Goal: Task Accomplishment & Management: Manage account settings

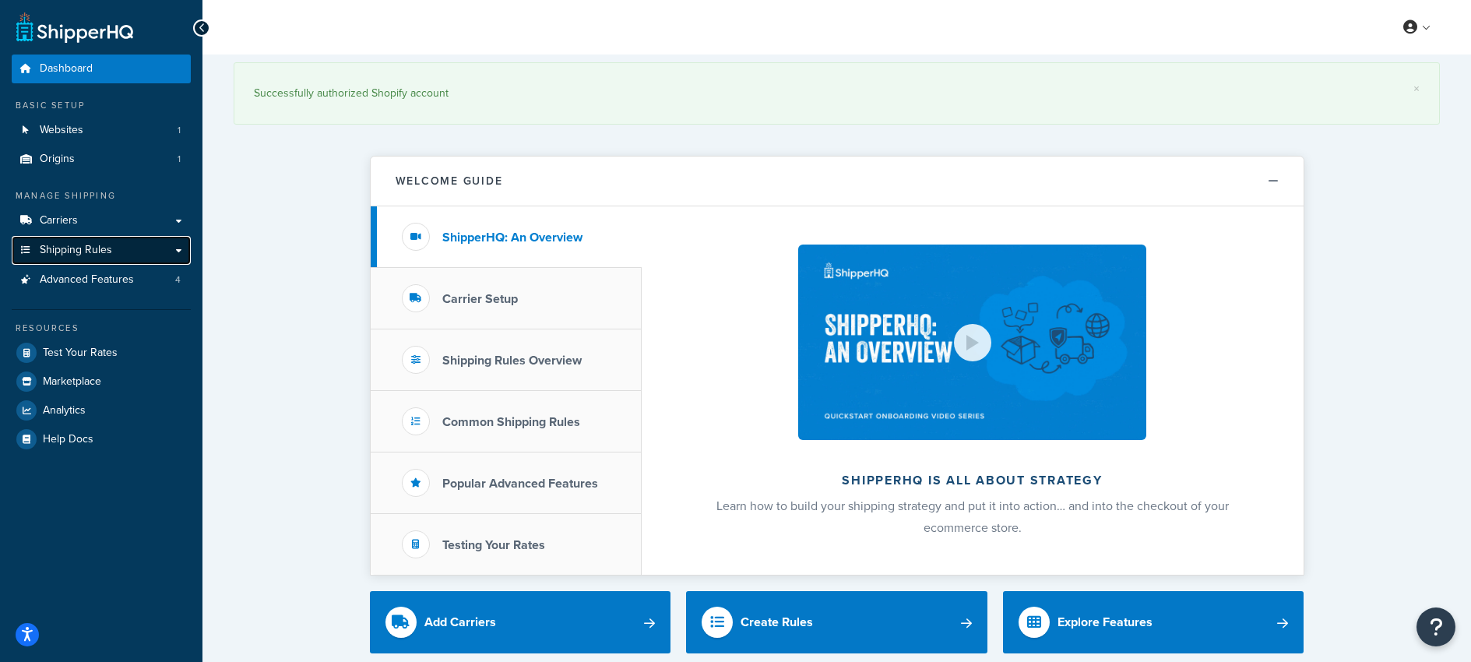
click at [82, 247] on span "Shipping Rules" at bounding box center [76, 250] width 72 height 13
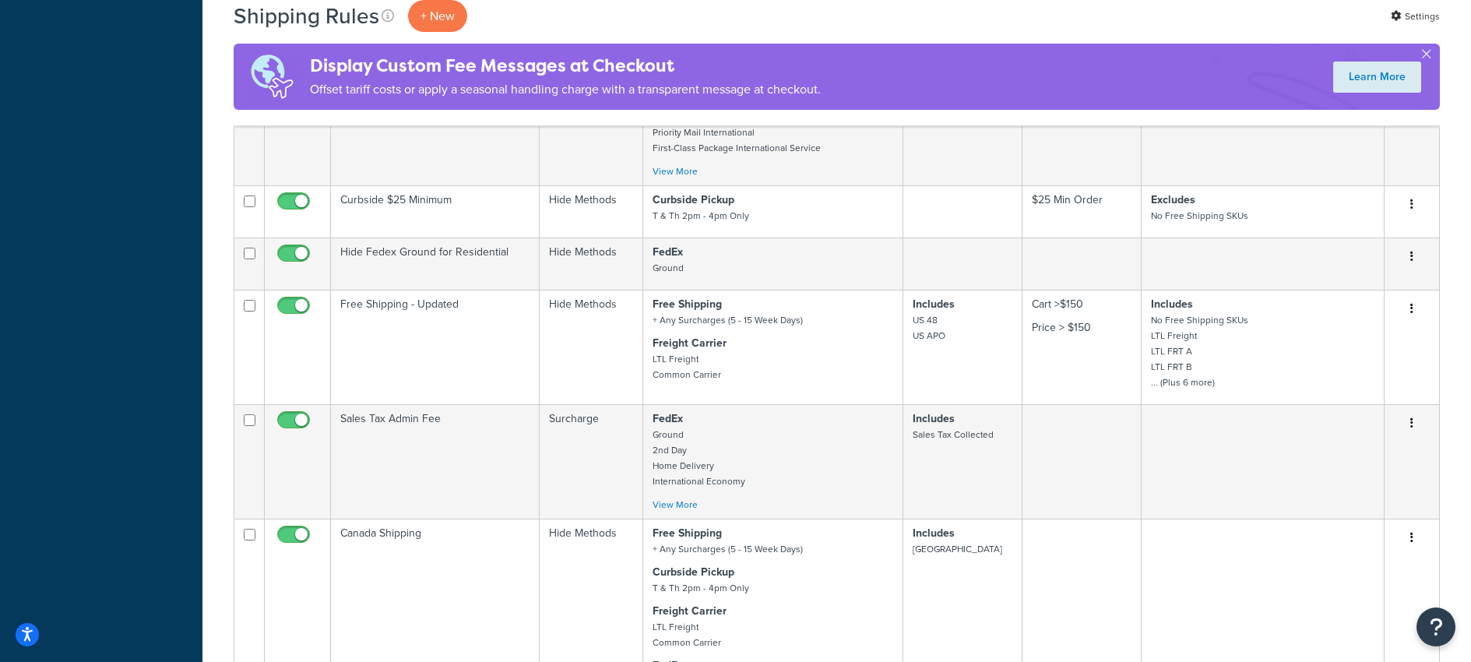
scroll to position [645, 0]
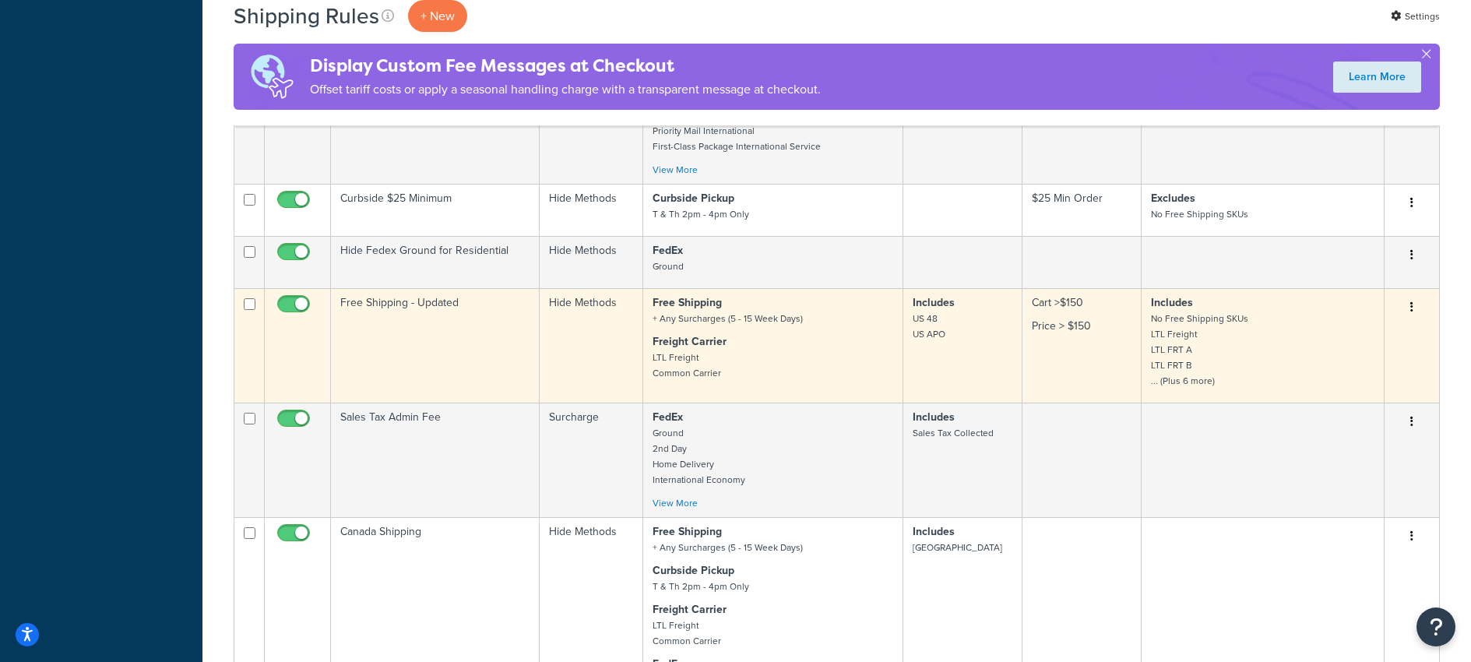
click at [424, 315] on td "Free Shipping - Updated" at bounding box center [435, 345] width 209 height 115
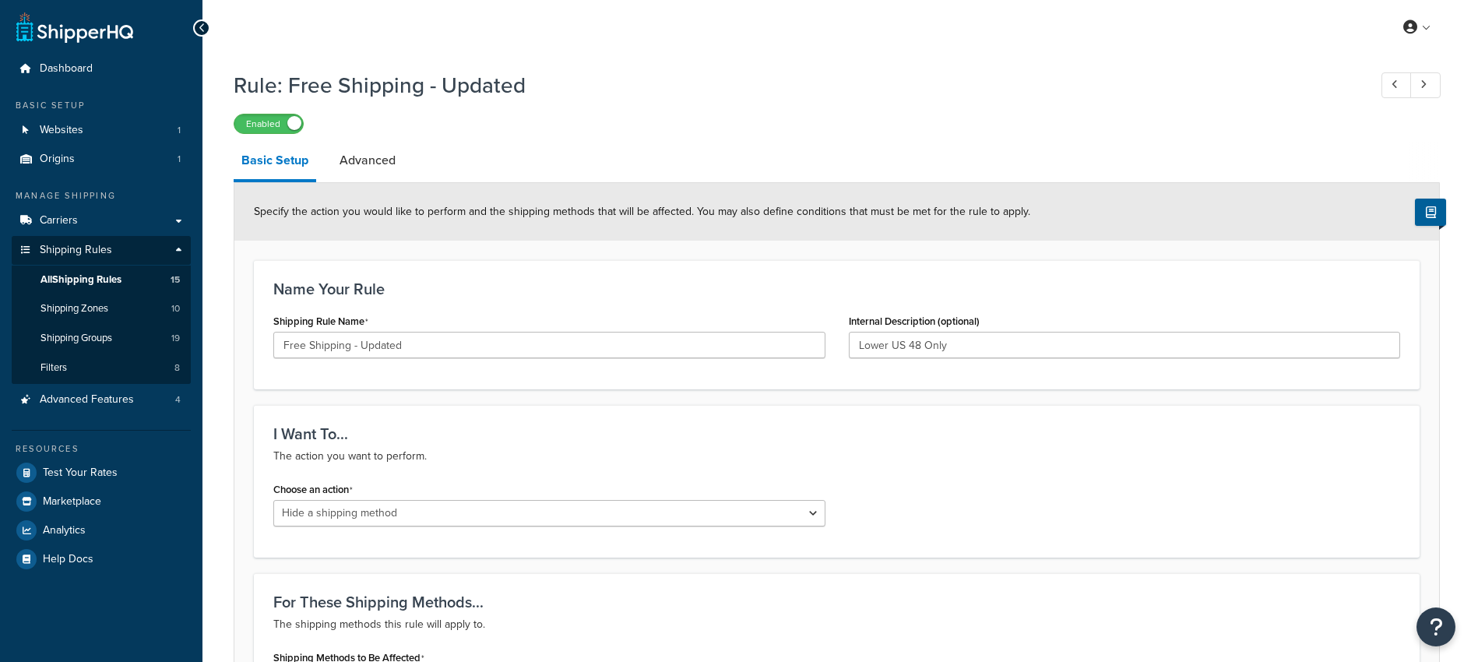
select select "HIDE"
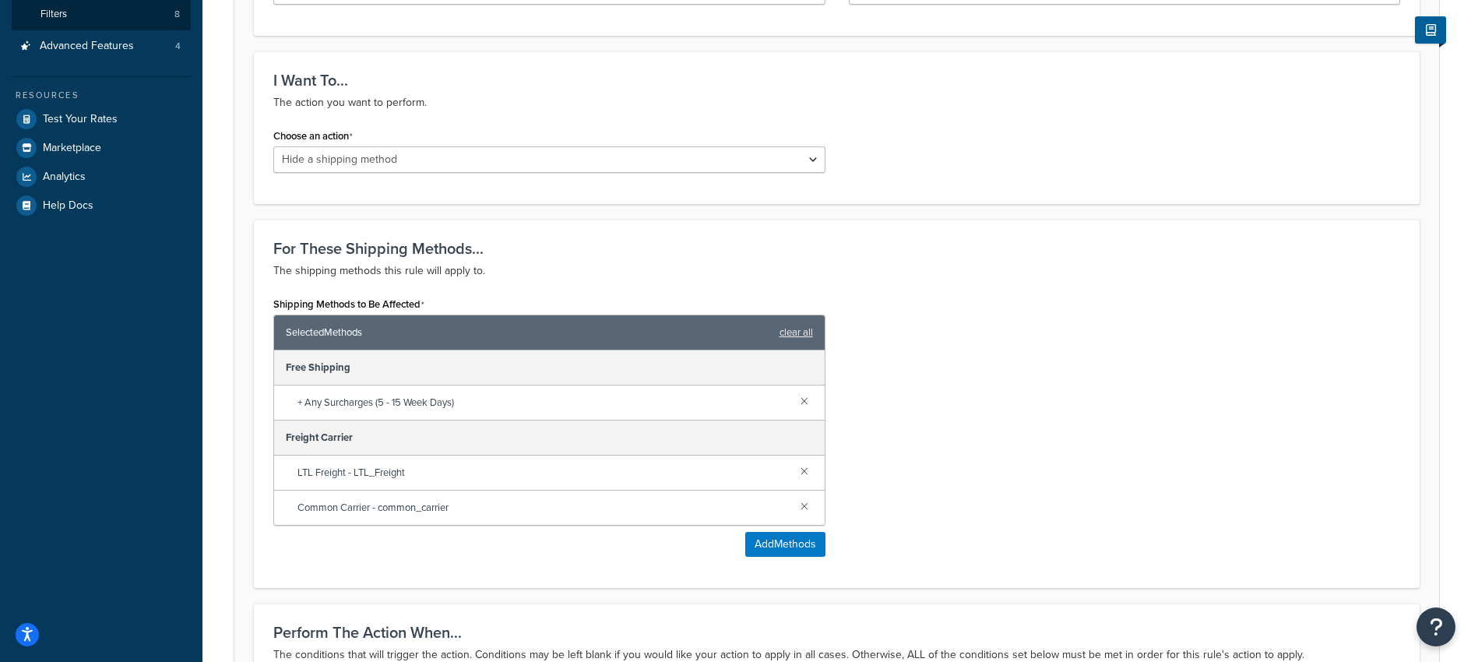
scroll to position [275, 0]
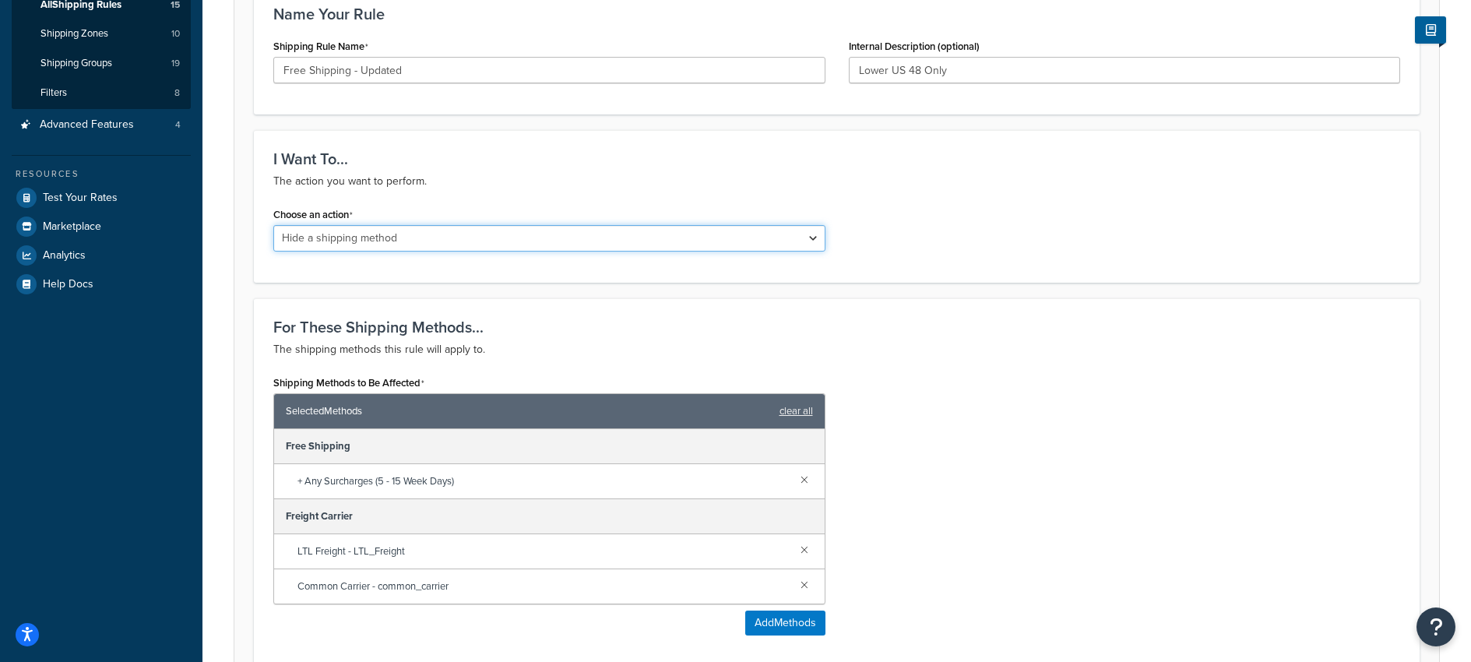
click at [442, 238] on select "Choose an action Override Rates Surcharge or discount rates Hide a shipping met…" at bounding box center [549, 238] width 552 height 26
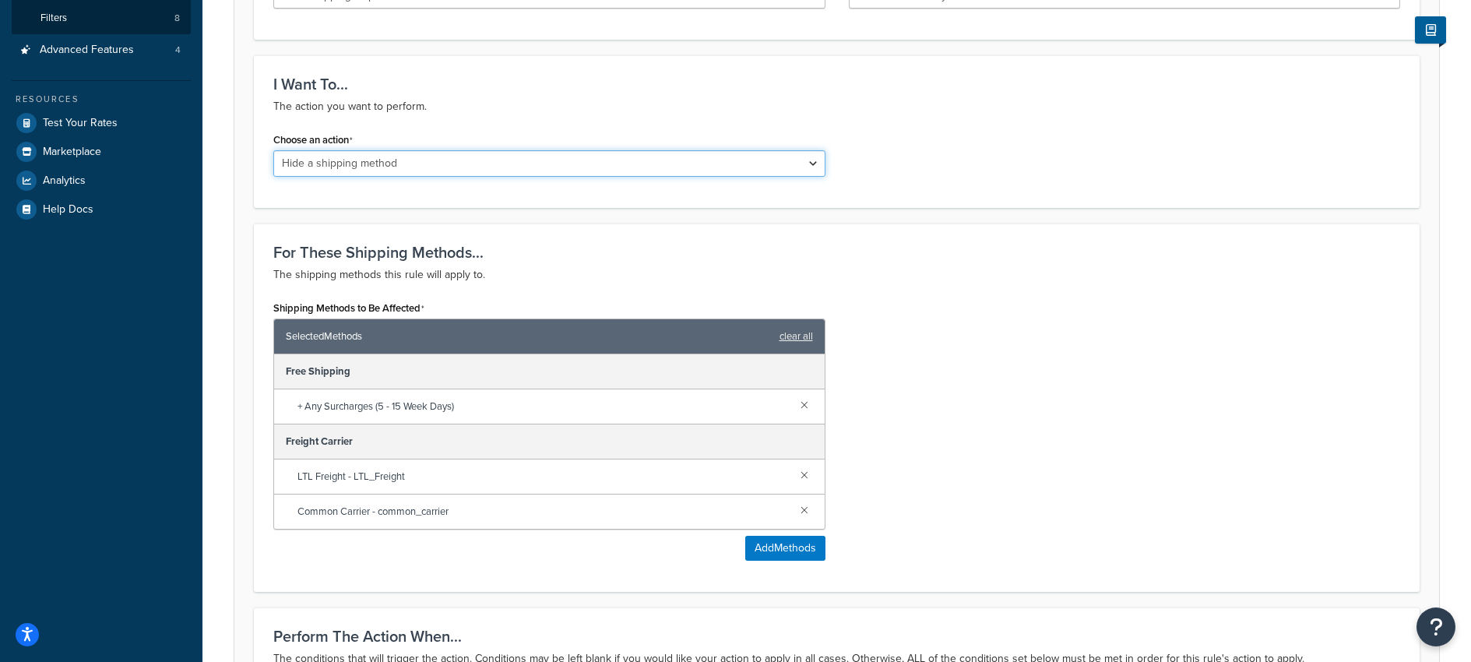
scroll to position [0, 0]
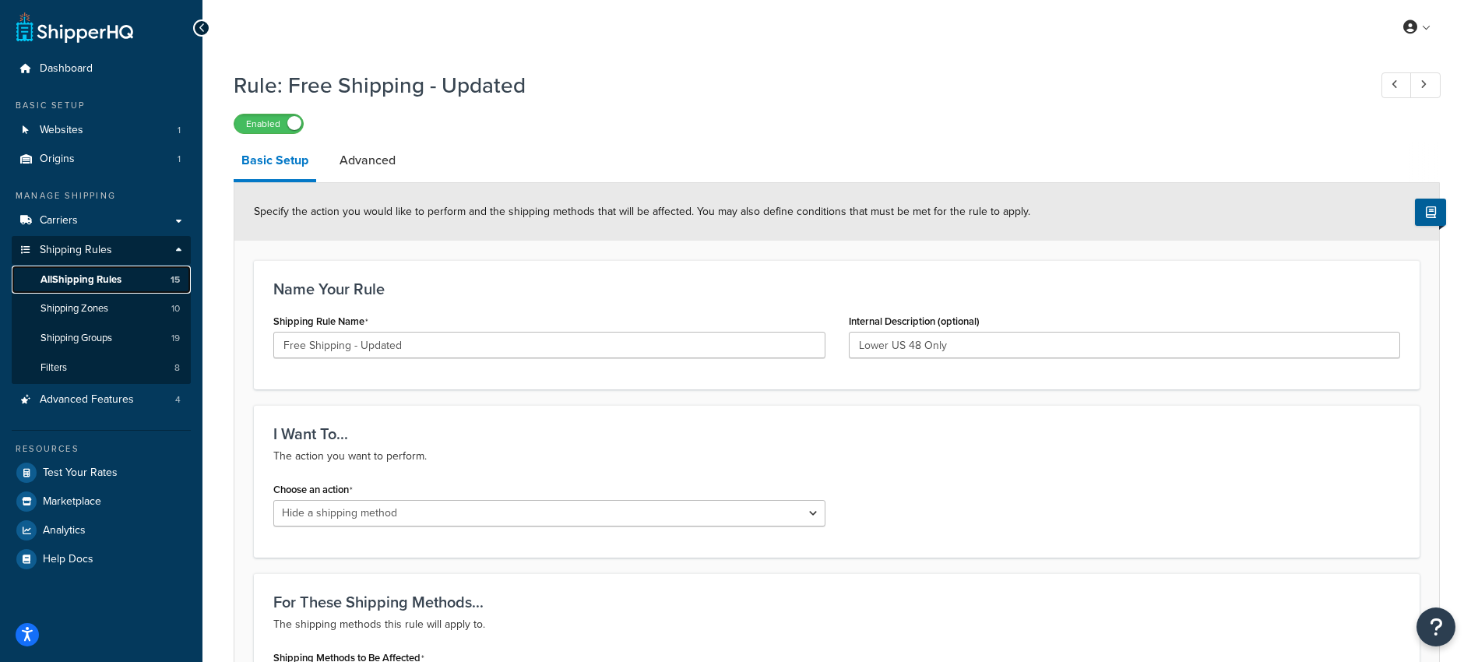
click at [68, 276] on span "All Shipping Rules" at bounding box center [81, 279] width 81 height 13
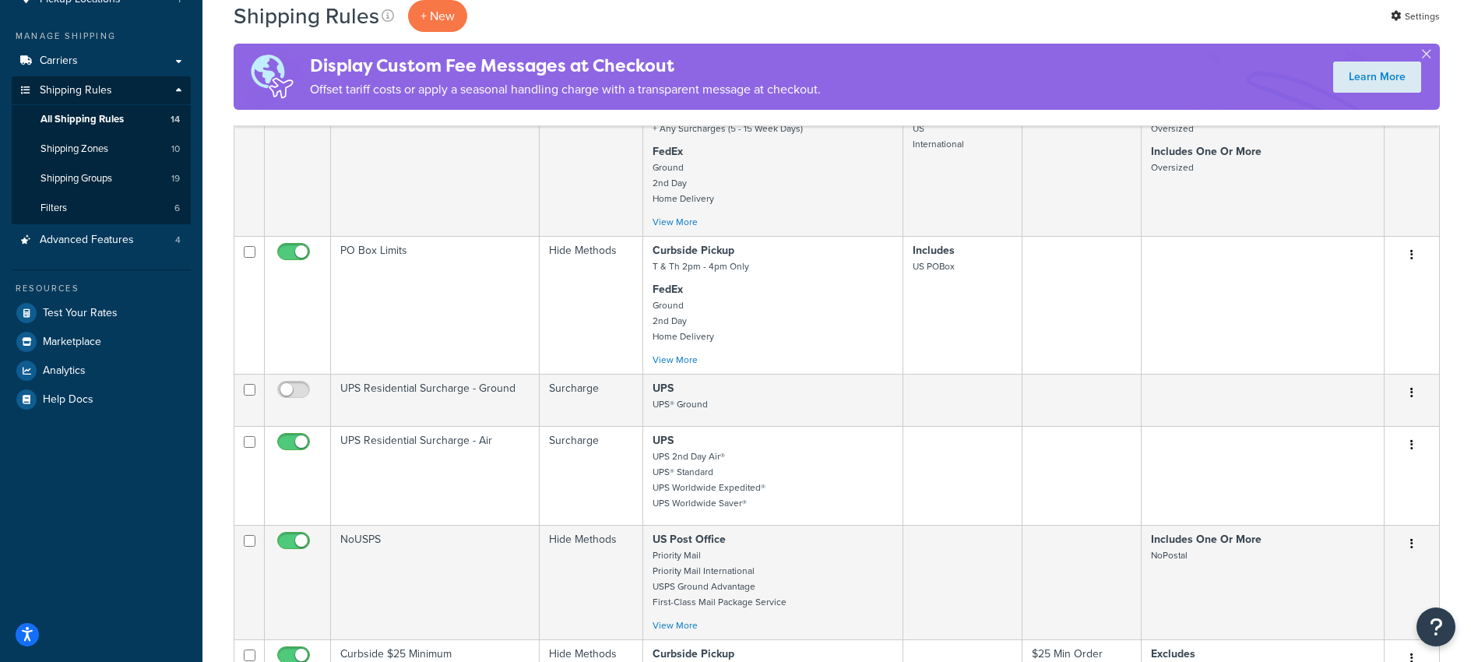
scroll to position [53, 0]
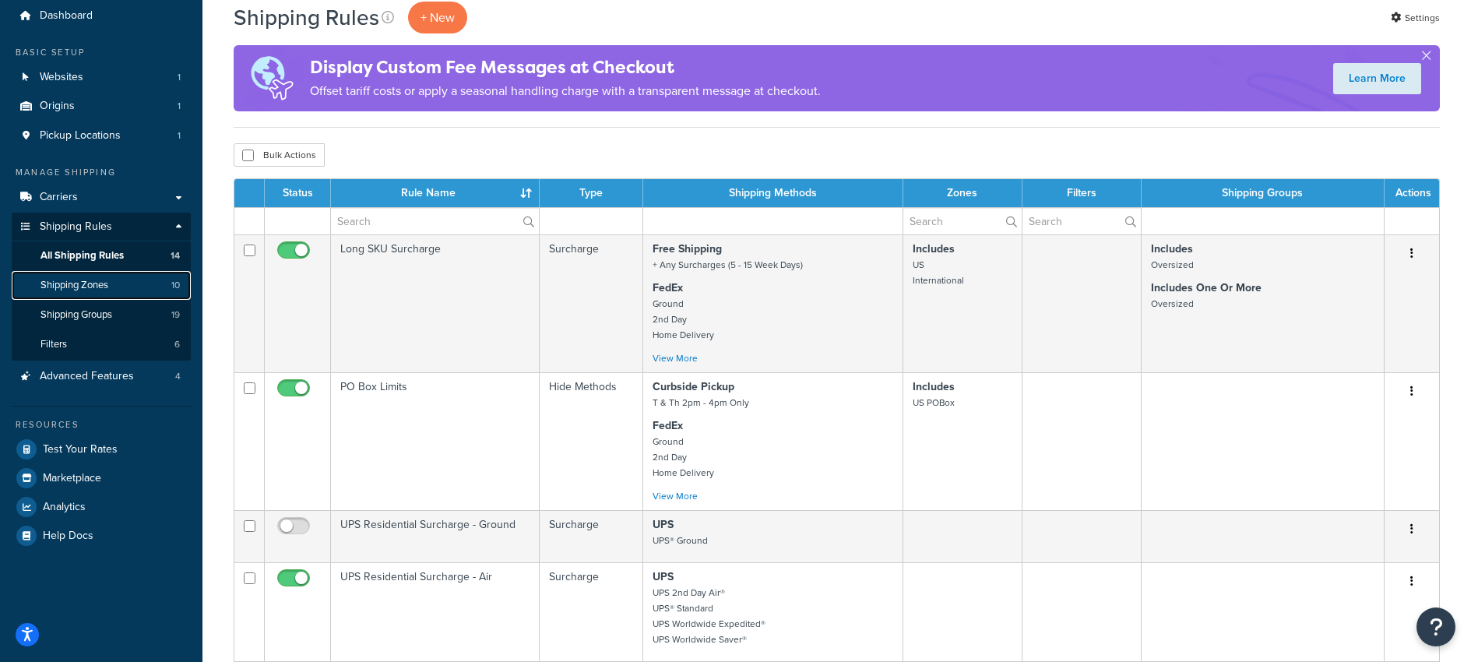
click at [80, 281] on span "Shipping Zones" at bounding box center [75, 285] width 68 height 13
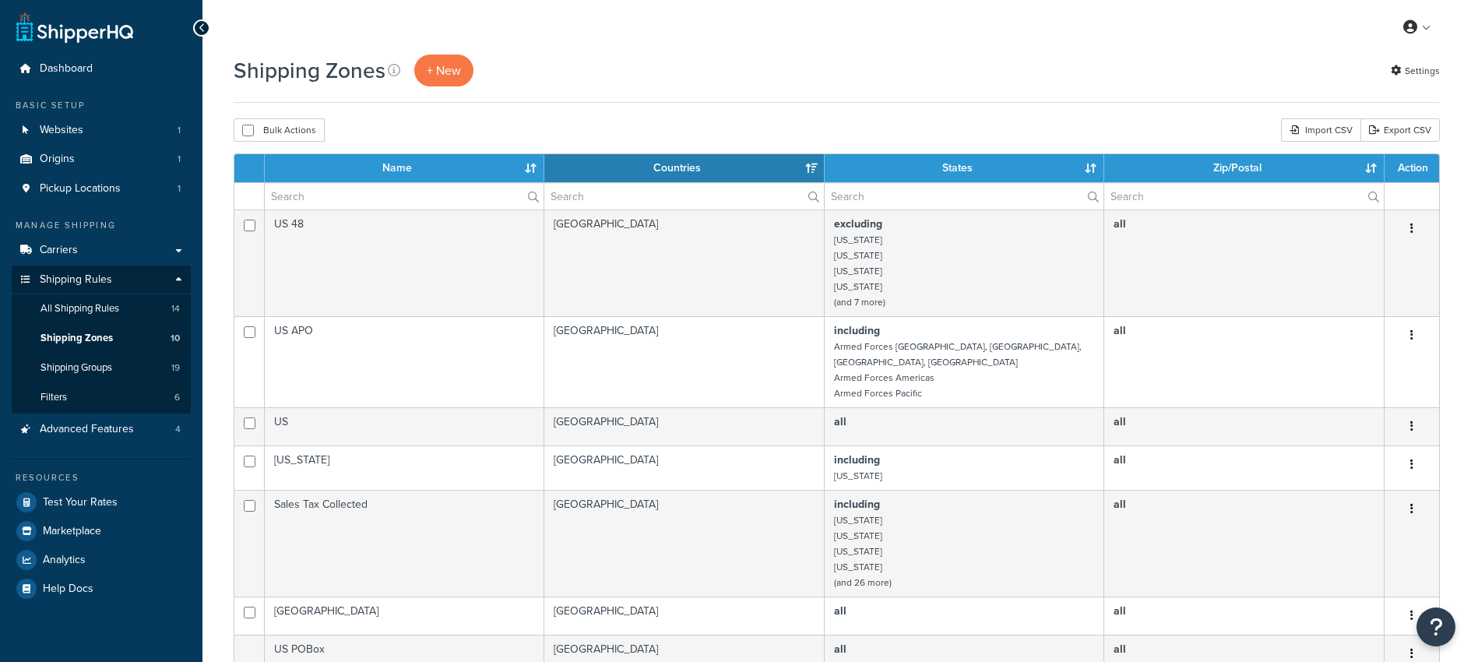
select select "15"
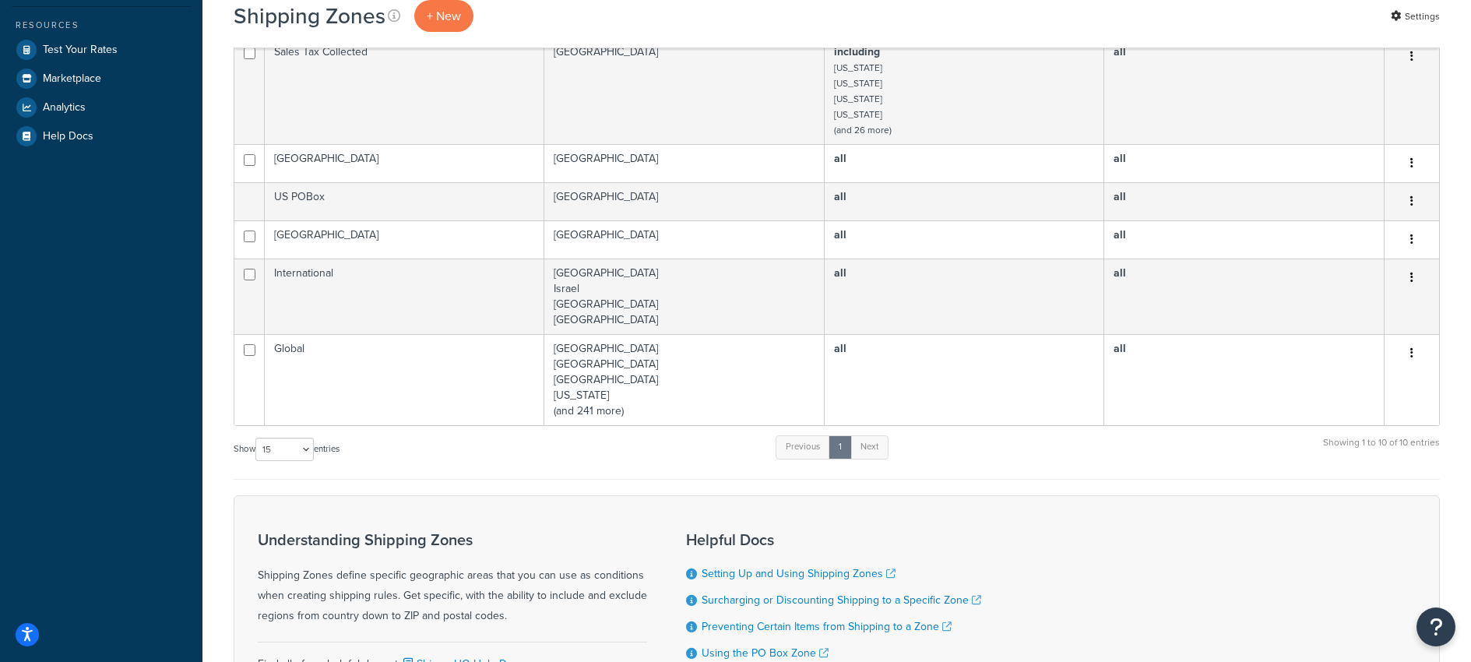
scroll to position [543, 0]
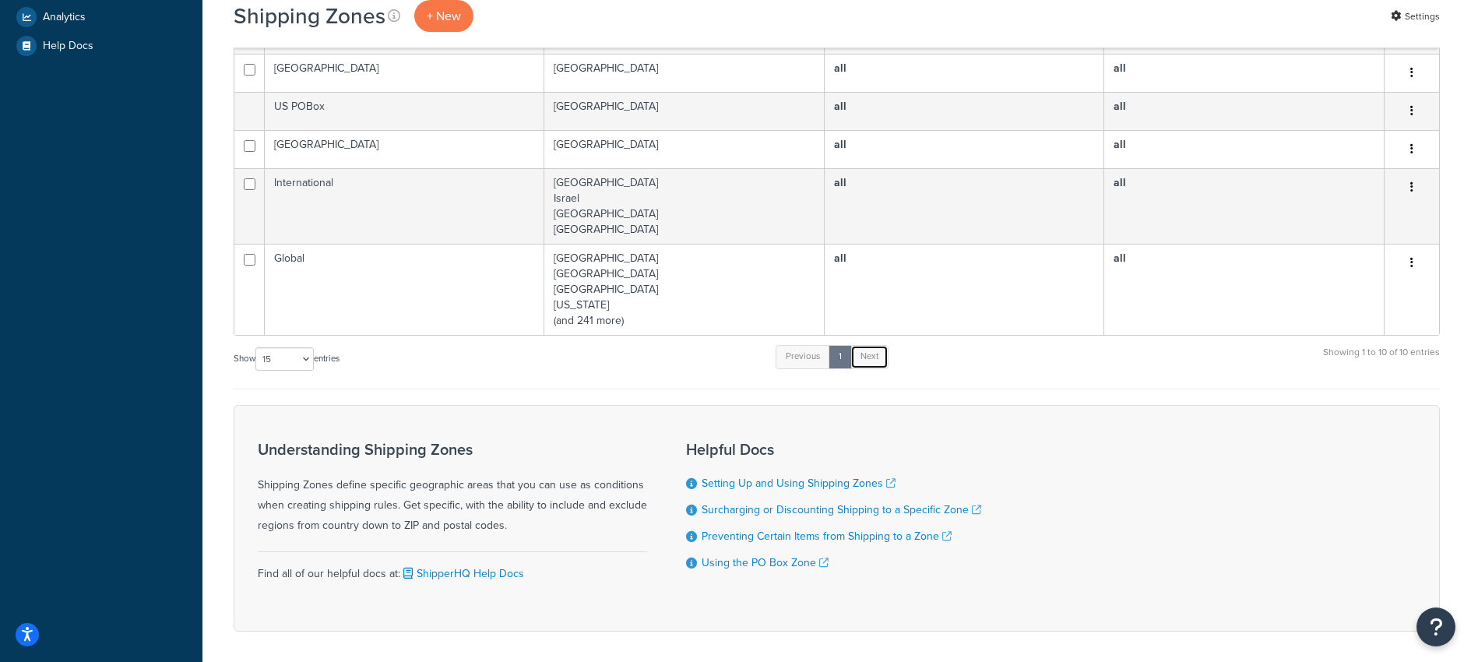
click at [874, 345] on link "Next" at bounding box center [870, 356] width 38 height 23
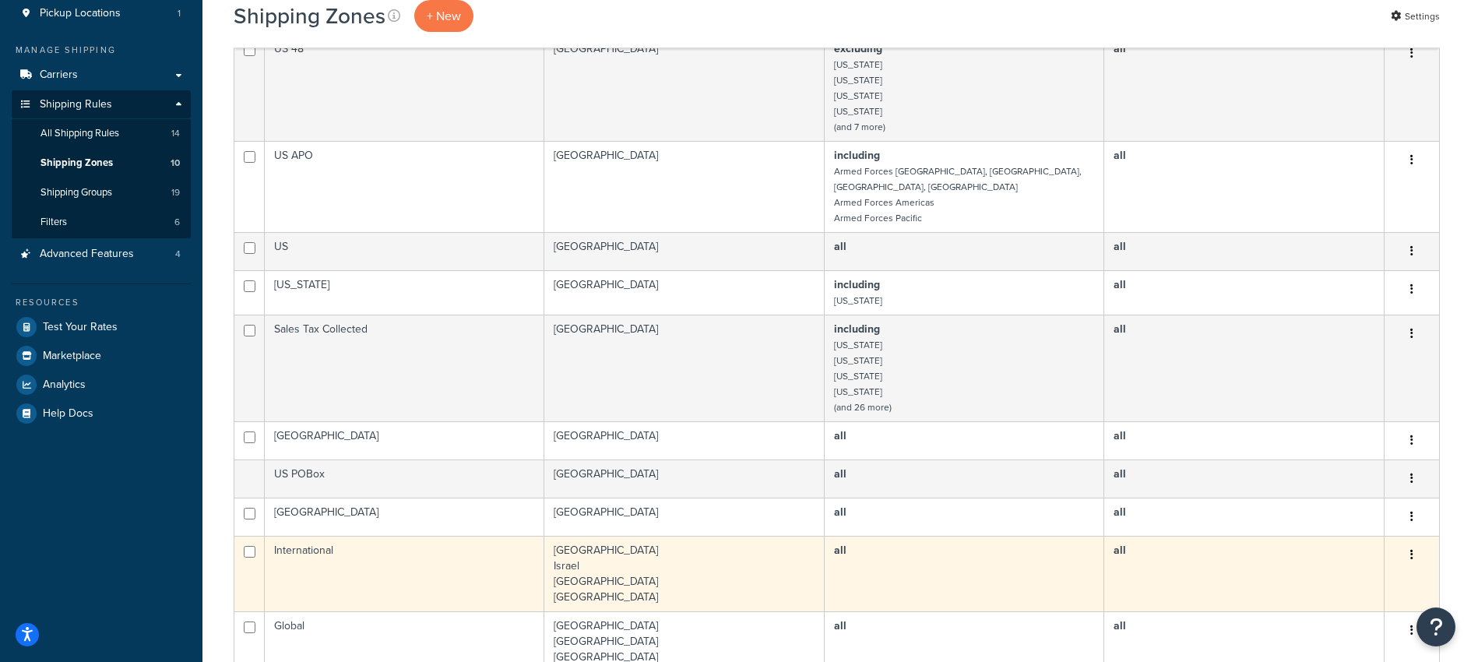
scroll to position [92, 0]
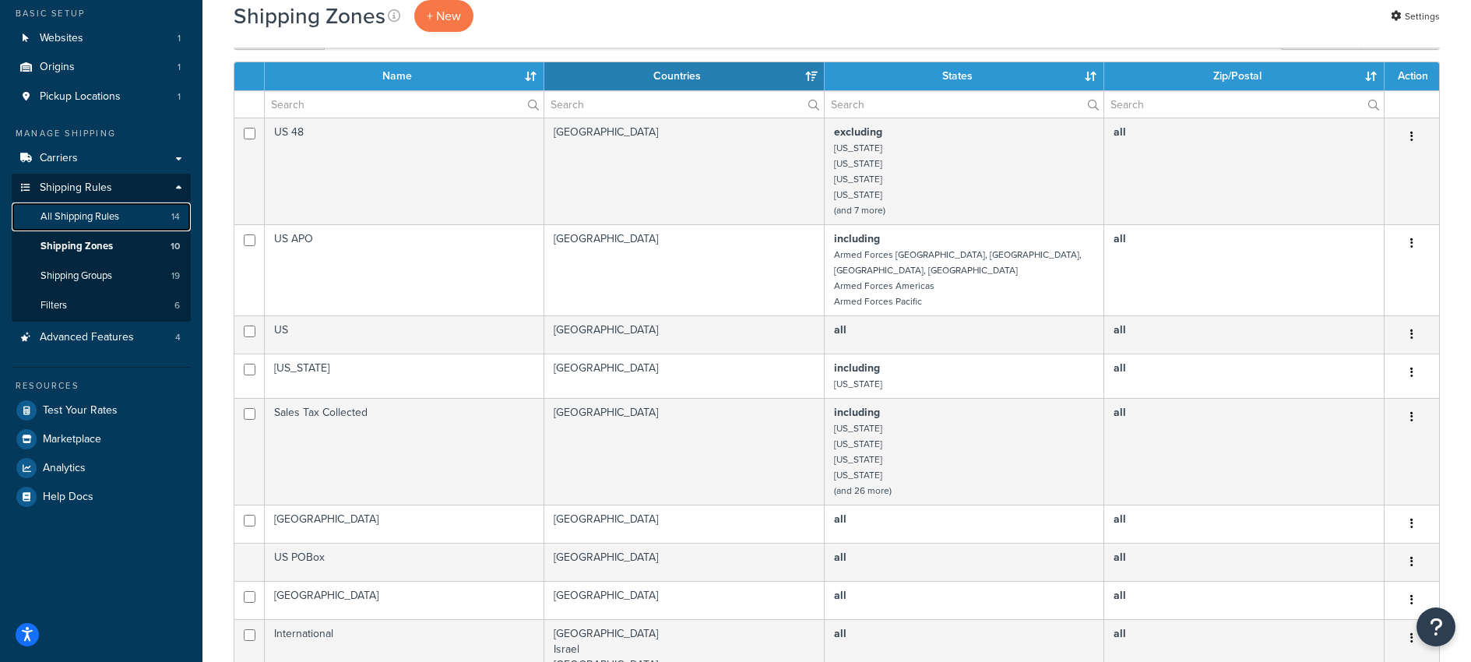
click at [63, 215] on span "All Shipping Rules" at bounding box center [80, 216] width 79 height 13
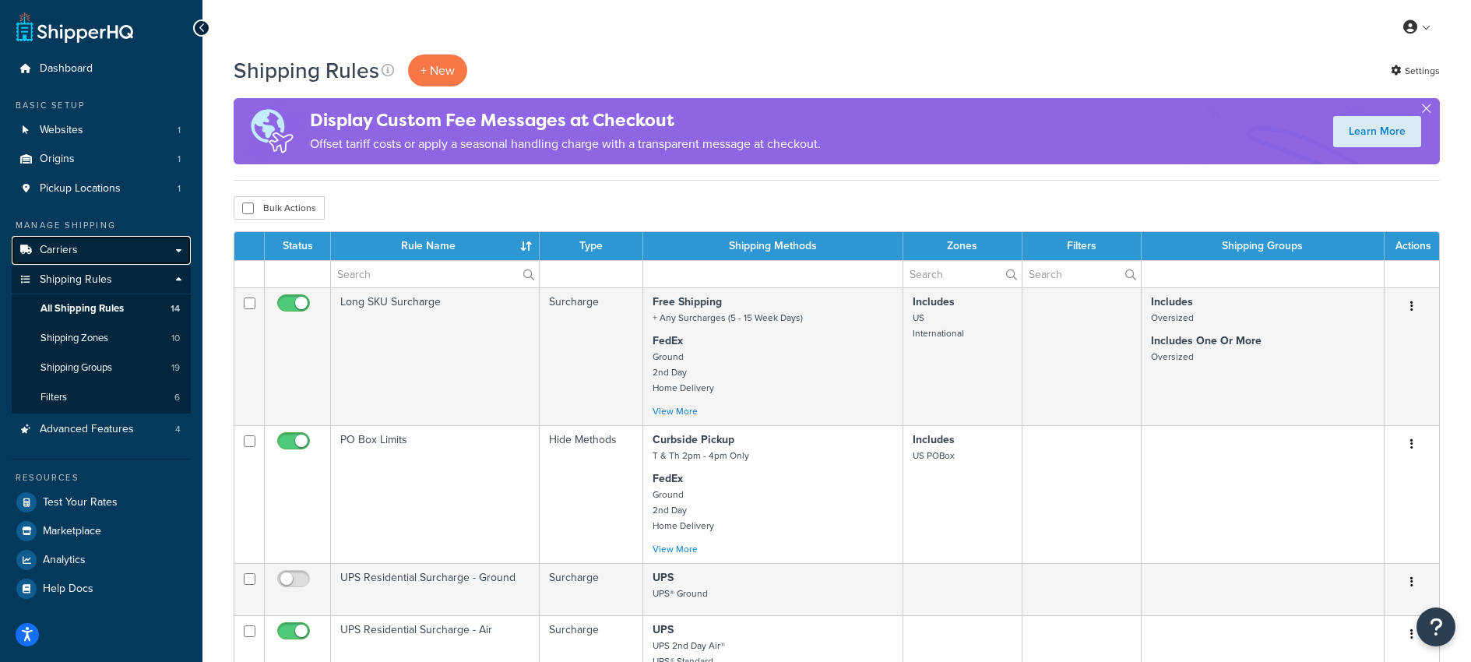
click at [53, 251] on span "Carriers" at bounding box center [59, 250] width 38 height 13
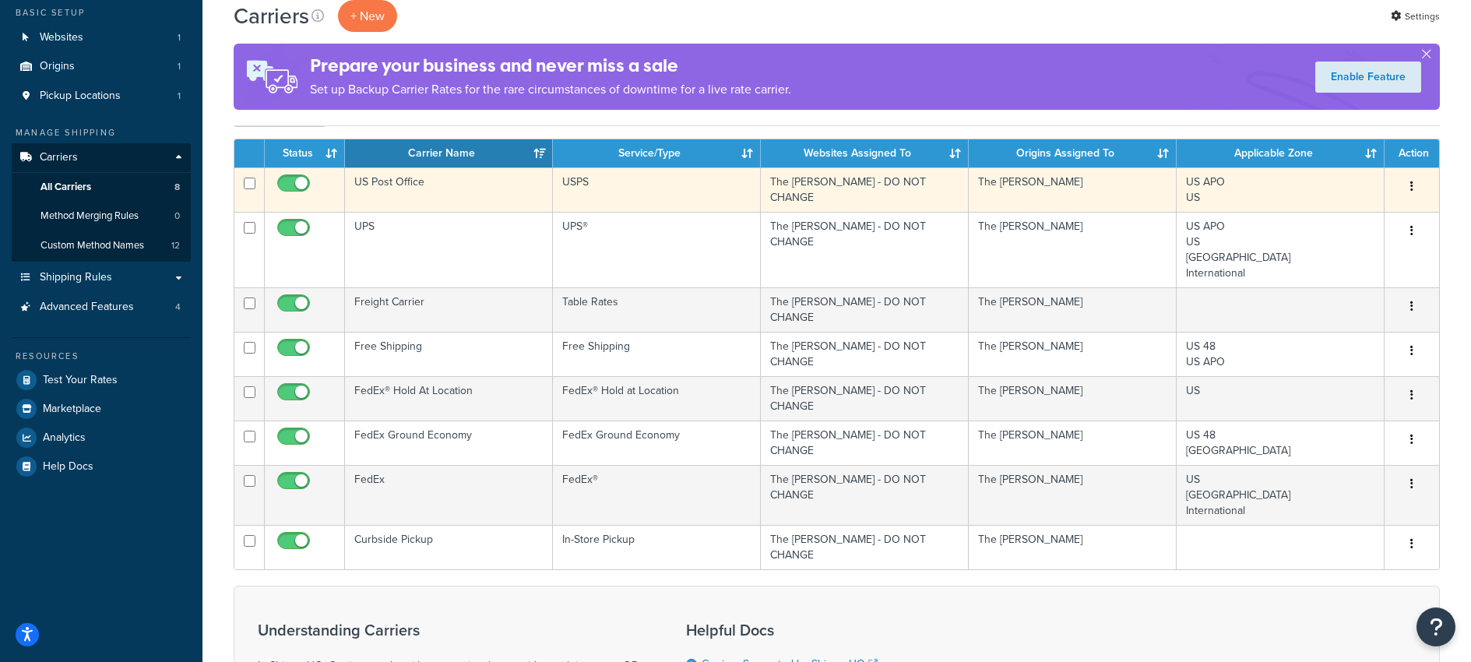
scroll to position [105, 0]
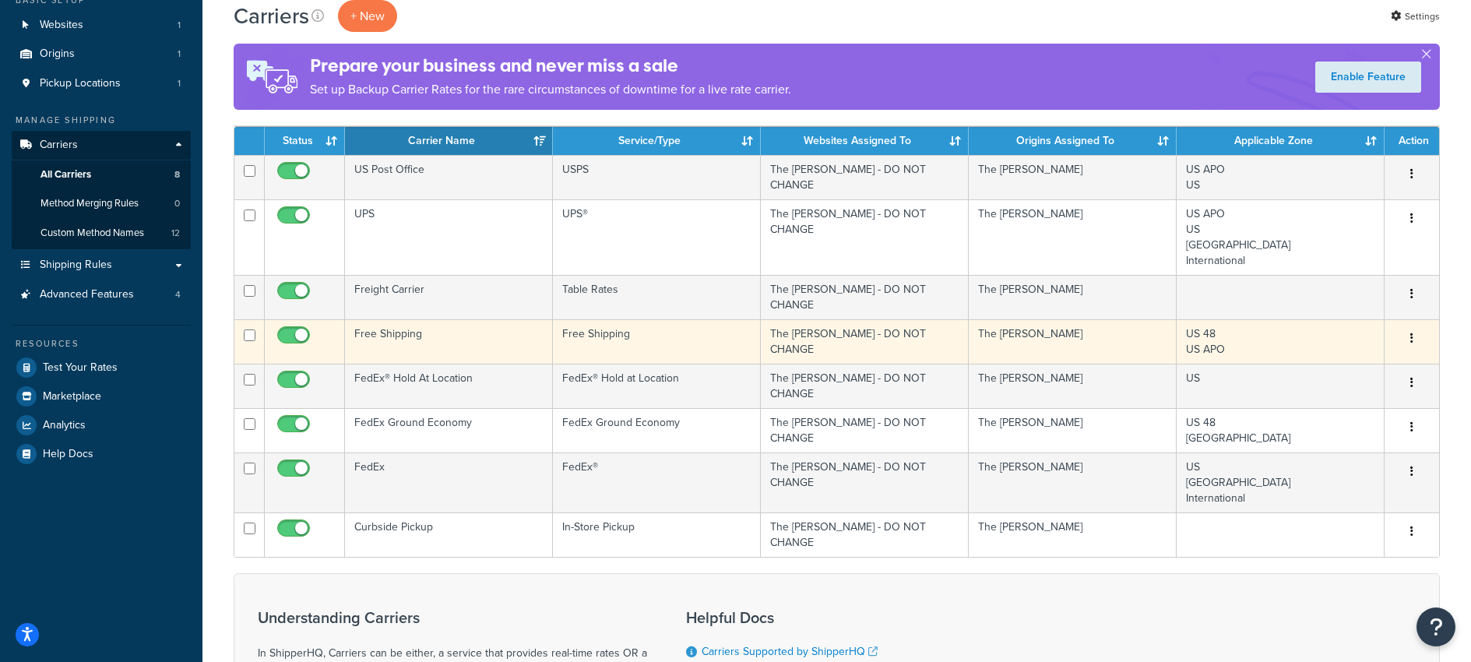
click at [377, 329] on td "Free Shipping" at bounding box center [449, 341] width 208 height 44
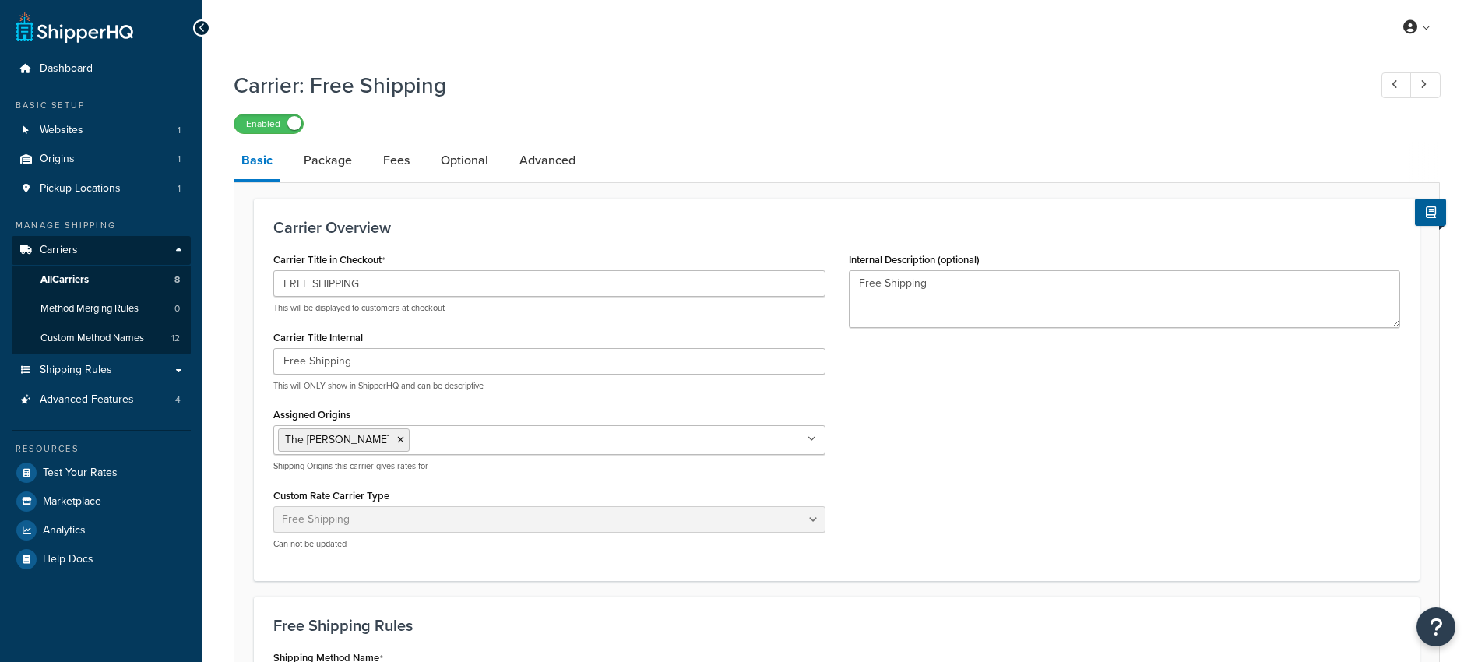
select select "free"
click at [446, 160] on link "Optional" at bounding box center [464, 160] width 63 height 37
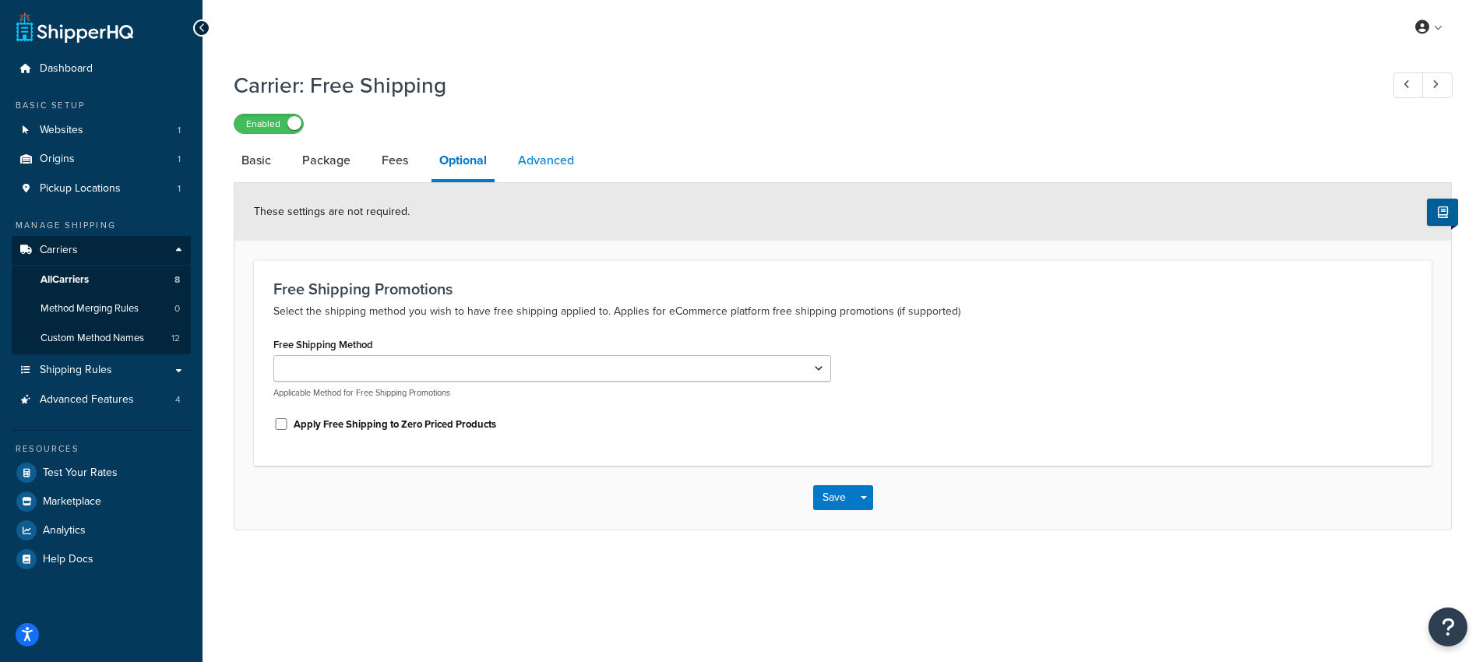
click at [550, 162] on link "Advanced" at bounding box center [546, 160] width 72 height 37
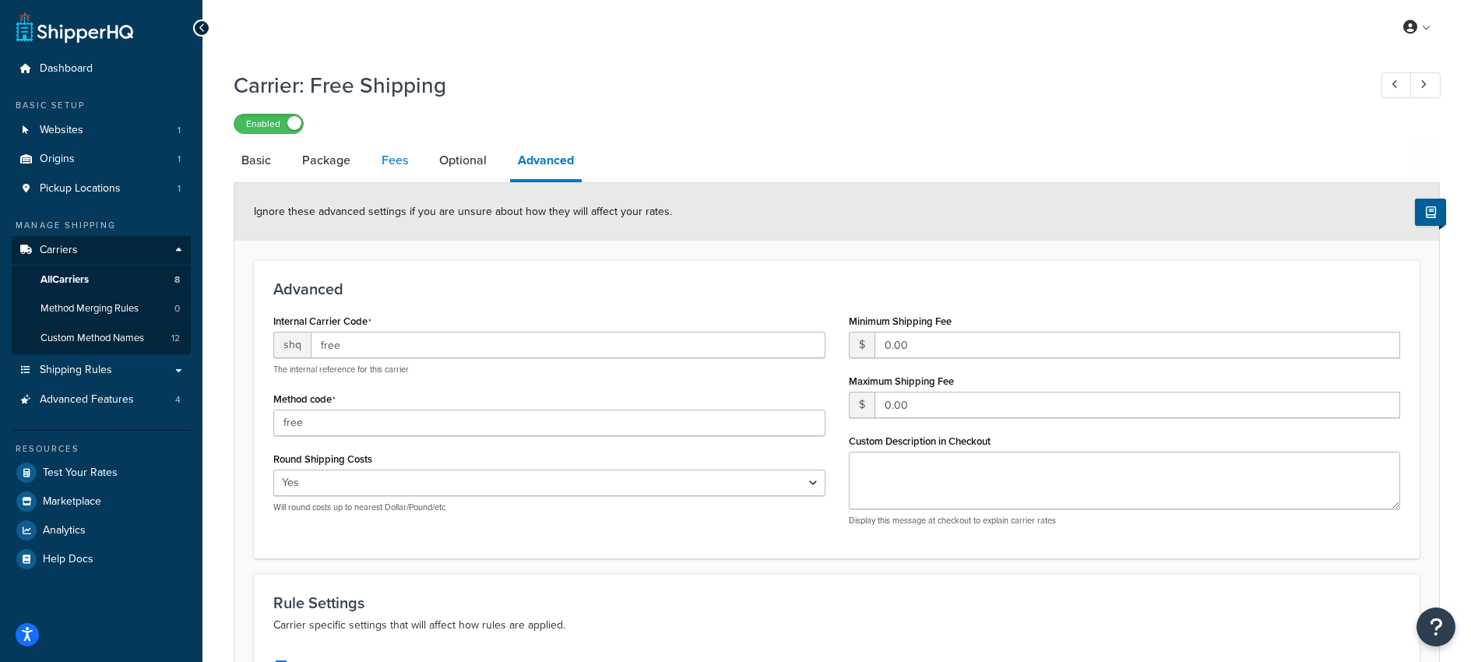
click at [394, 162] on link "Fees" at bounding box center [395, 160] width 42 height 37
select select "AFTER"
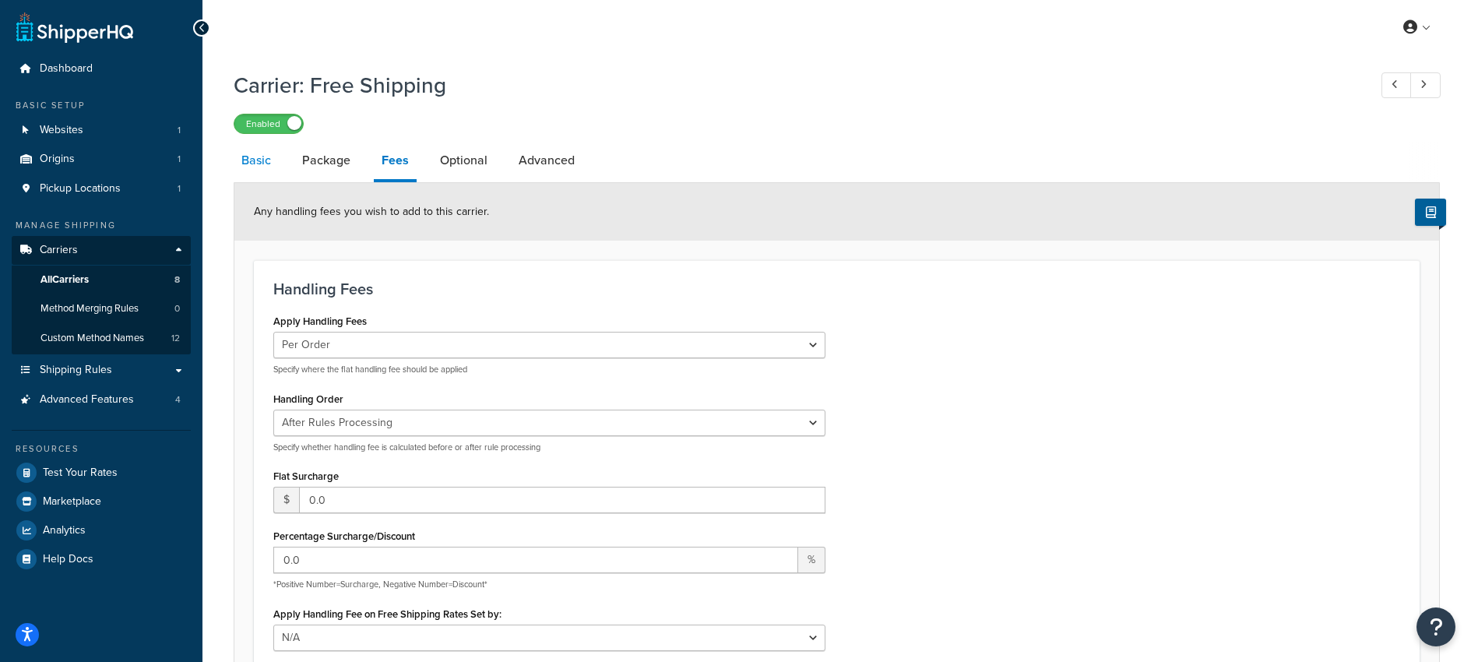
click at [262, 168] on link "Basic" at bounding box center [256, 160] width 45 height 37
select select "free"
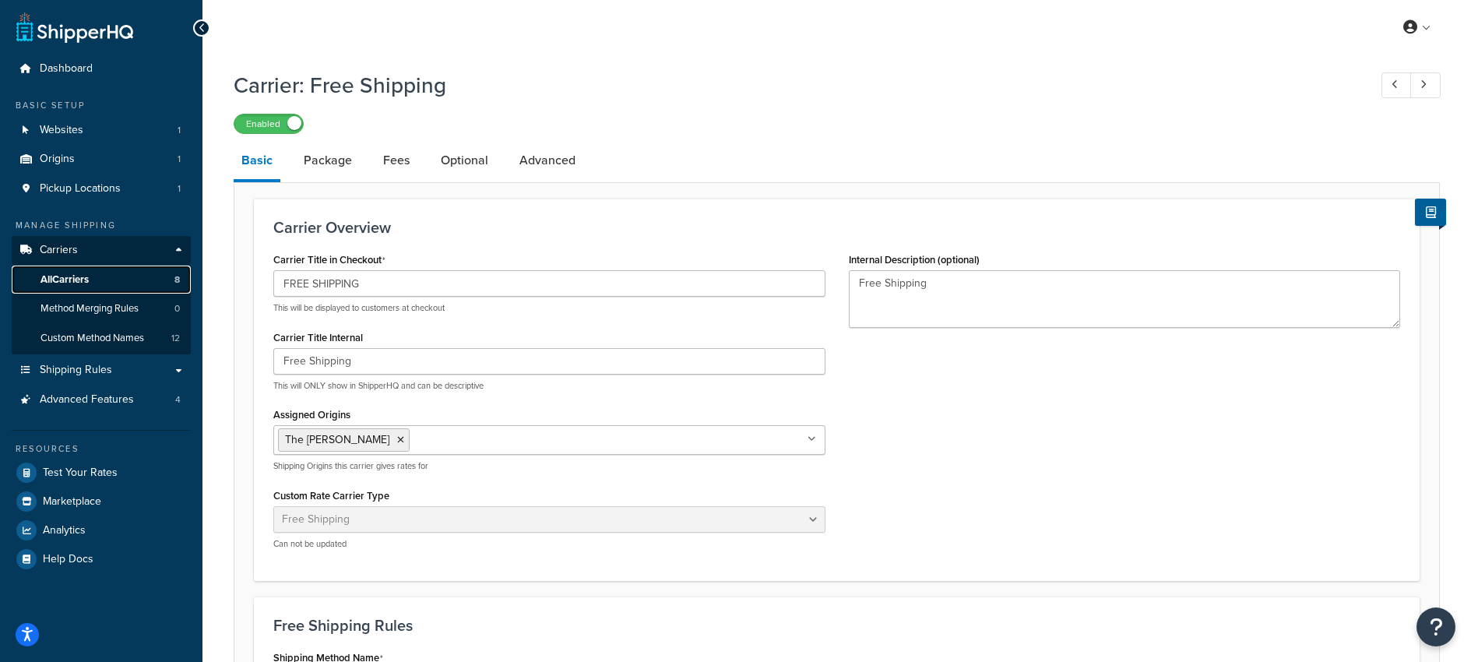
click at [57, 273] on span "All Carriers" at bounding box center [65, 279] width 48 height 13
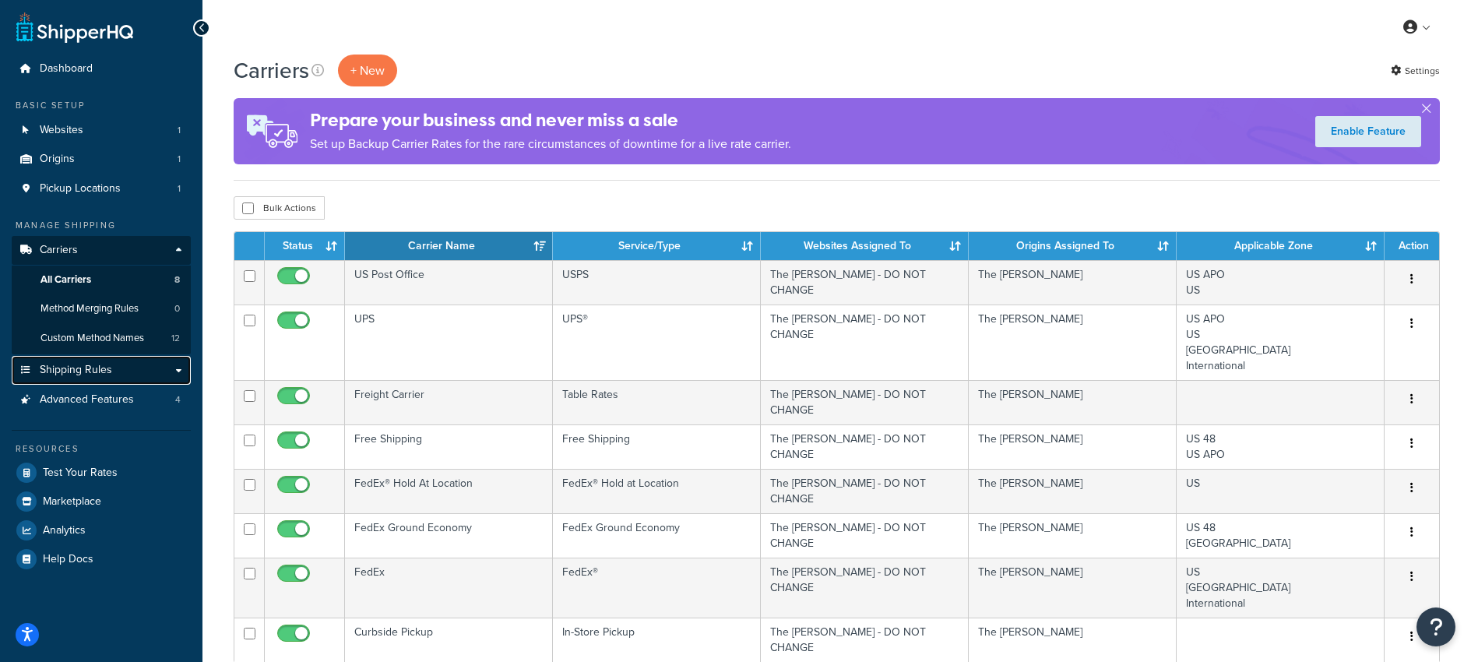
click at [73, 367] on span "Shipping Rules" at bounding box center [76, 370] width 72 height 13
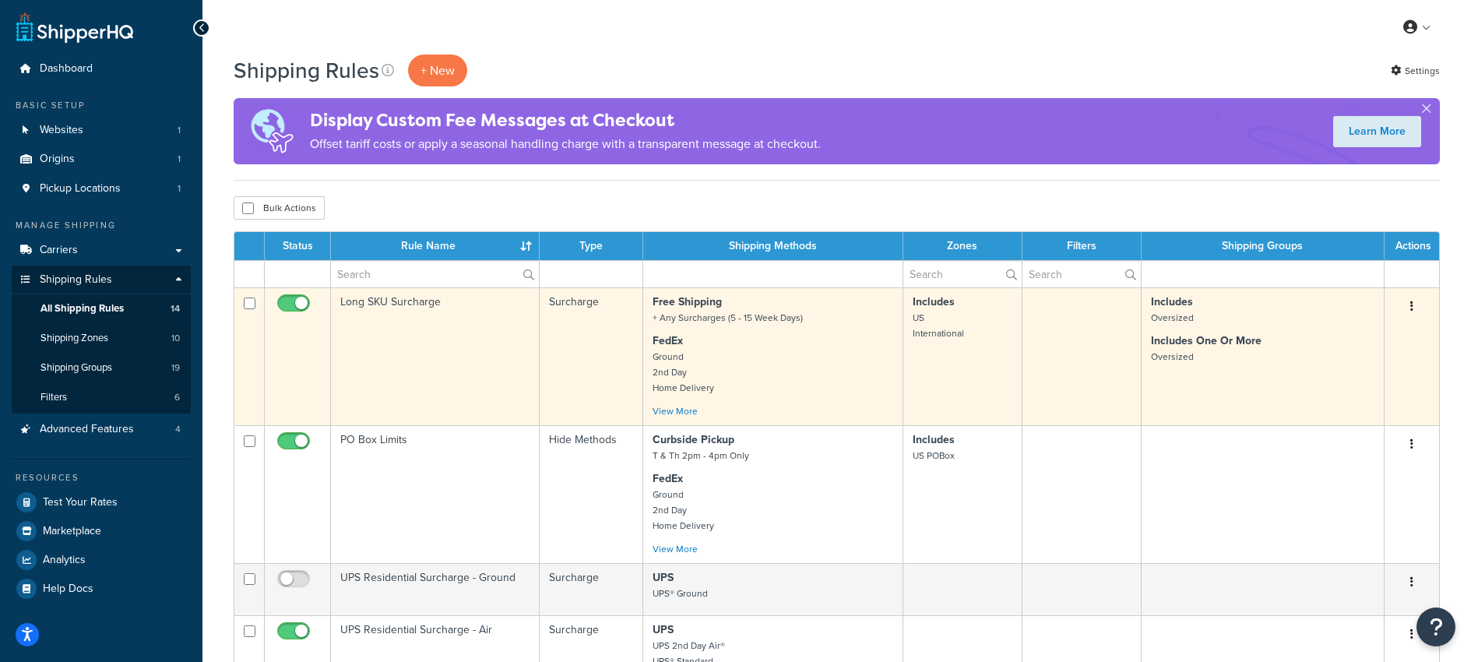
click at [410, 301] on td "Long SKU Surcharge" at bounding box center [435, 356] width 209 height 138
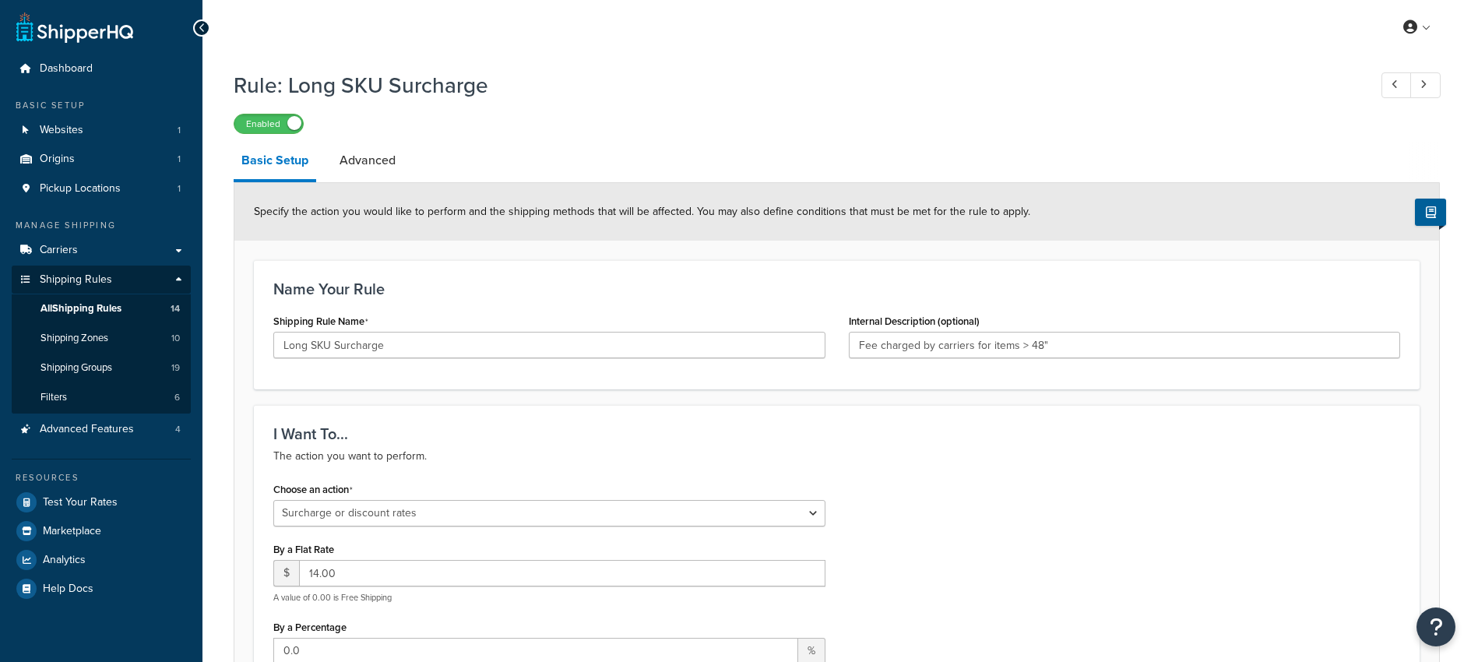
select select "SURCHARGE"
select select "ORDER"
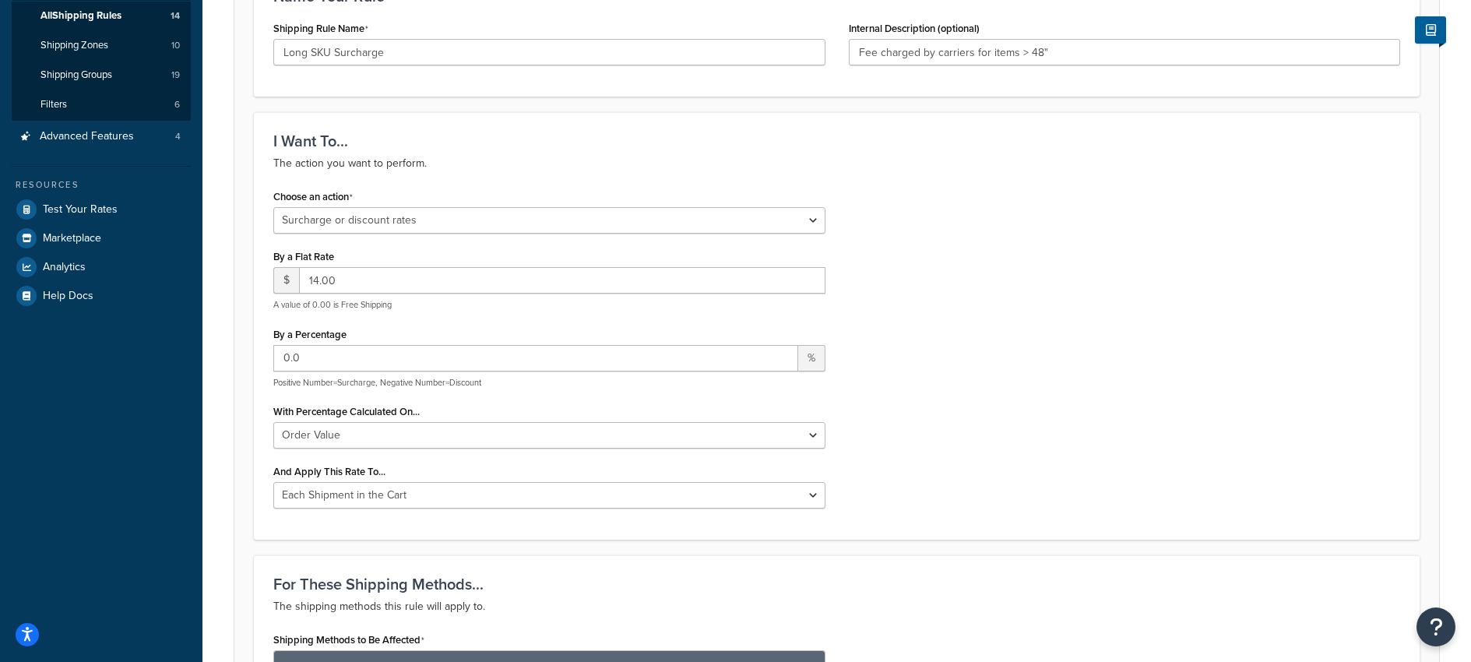
scroll to position [294, 0]
click at [475, 496] on select "Each Shipment in the Cart Each Shipping Group in the Cart Each Item within a Sh…" at bounding box center [549, 494] width 552 height 26
click at [273, 483] on select "Each Shipment in the Cart Each Shipping Group in the Cart Each Item within a Sh…" at bounding box center [549, 494] width 552 height 26
click at [886, 473] on div "Choose an action Choose an action Override Rates Surcharge or discount rates Hi…" at bounding box center [837, 352] width 1150 height 335
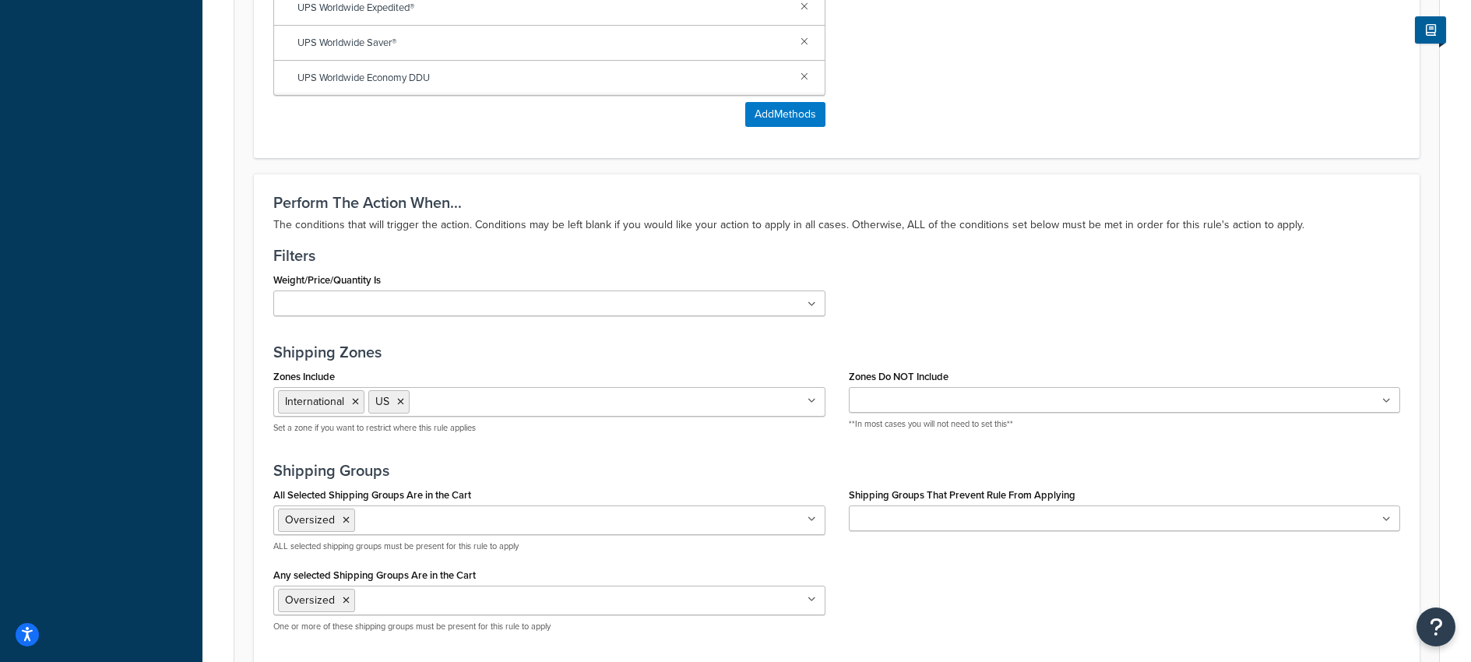
scroll to position [1358, 0]
